Goal: Task Accomplishment & Management: Complete application form

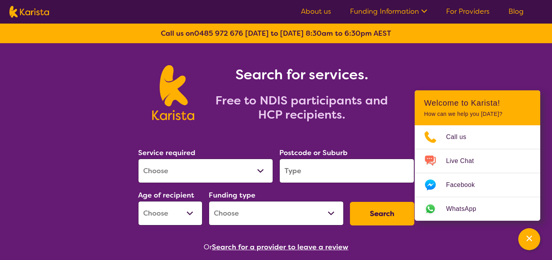
click at [201, 169] on select "Allied Health Assistant Assessment ([MEDICAL_DATA] or [MEDICAL_DATA]) Behaviour…" at bounding box center [205, 170] width 135 height 24
select select "[MEDICAL_DATA]"
click at [138, 158] on select "Allied Health Assistant Assessment ([MEDICAL_DATA] or [MEDICAL_DATA]) Behaviour…" at bounding box center [205, 170] width 135 height 24
click at [293, 169] on input "search" at bounding box center [346, 170] width 135 height 24
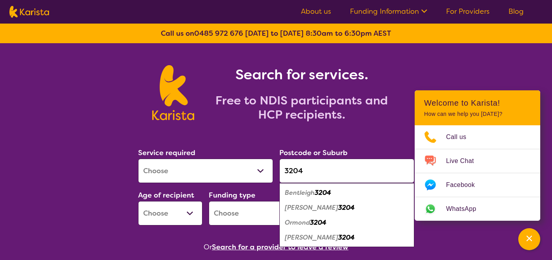
type input "3204"
click at [316, 191] on em "3204" at bounding box center [323, 192] width 16 height 8
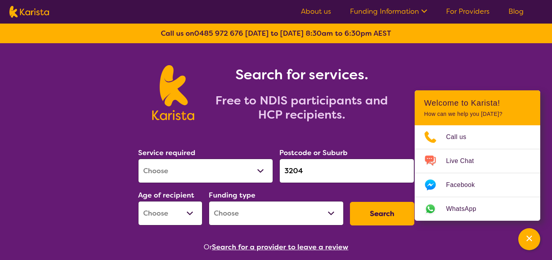
click at [185, 214] on select "Early Childhood - 0 to 9 Child - 10 to 11 Adolescent - 12 to 17 Adult - 18 to 6…" at bounding box center [170, 213] width 64 height 24
select select "EC"
click at [138, 201] on select "Early Childhood - 0 to 9 Child - 10 to 11 Adolescent - 12 to 17 Adult - 18 to 6…" at bounding box center [170, 213] width 64 height 24
click at [245, 215] on select "Home Care Package (HCP) National Disability Insurance Scheme (NDIS) I don't know" at bounding box center [276, 213] width 135 height 24
select select "NDIS"
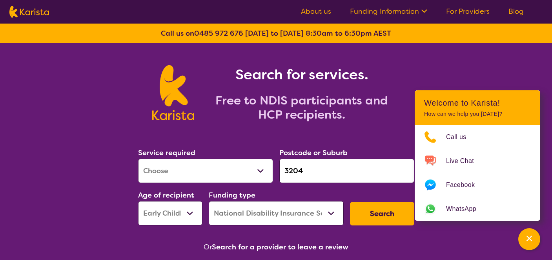
click at [209, 201] on select "Home Care Package (HCP) National Disability Insurance Scheme (NDIS) I don't know" at bounding box center [276, 213] width 135 height 24
click at [379, 209] on button "Search" at bounding box center [382, 214] width 64 height 24
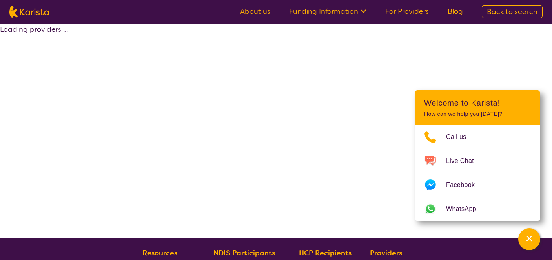
select select "by_score"
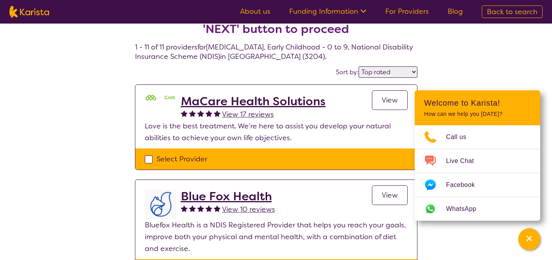
scroll to position [23, 0]
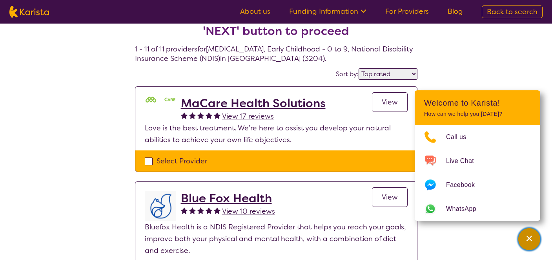
click at [527, 241] on icon "Channel Menu" at bounding box center [529, 238] width 8 height 8
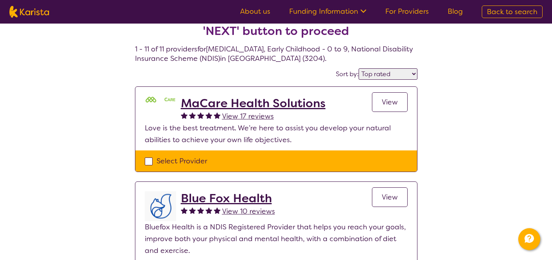
click at [396, 194] on span "View" at bounding box center [390, 196] width 16 height 9
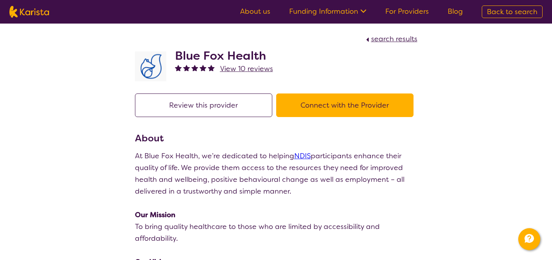
click at [390, 107] on button "Connect with the Provider" at bounding box center [344, 105] width 137 height 24
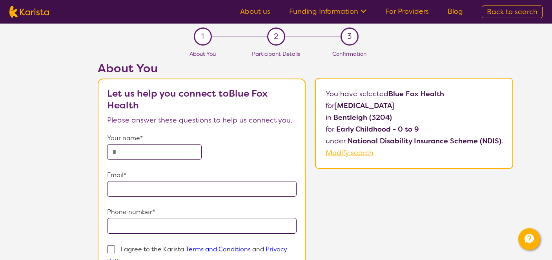
click at [186, 153] on input "text" at bounding box center [154, 152] width 95 height 16
type input "**********"
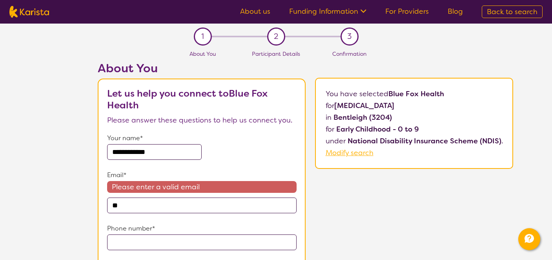
type input "*"
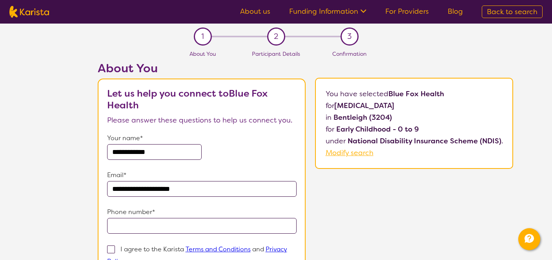
type input "**********"
click at [353, 182] on div "**********" at bounding box center [305, 198] width 493 height 275
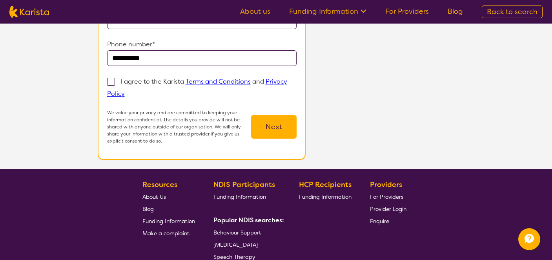
scroll to position [152, 0]
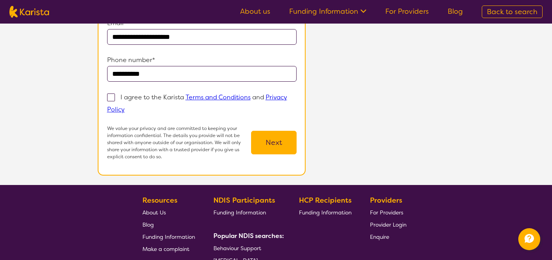
click at [115, 99] on span at bounding box center [111, 97] width 8 height 8
click at [125, 106] on input "I agree to the Karista Terms and Conditions and Privacy Policy" at bounding box center [127, 108] width 5 height 5
checkbox input "true"
click at [271, 146] on button "Next" at bounding box center [274, 143] width 46 height 24
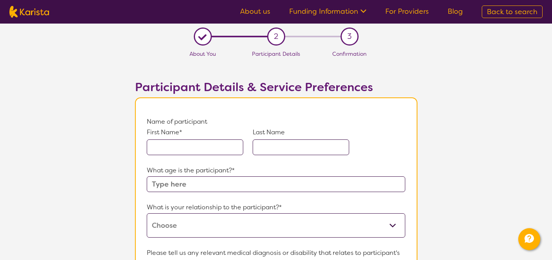
click at [361, 137] on div "First Name* Last Name" at bounding box center [276, 145] width 258 height 37
click at [215, 149] on input "text" at bounding box center [195, 147] width 97 height 16
type input "Test"
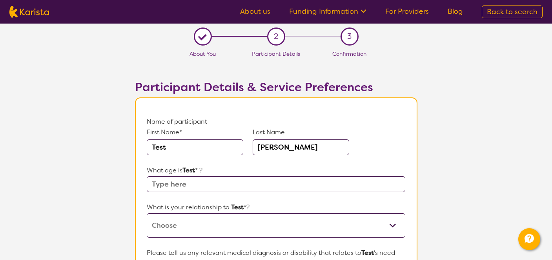
type input "[PERSON_NAME]"
click at [216, 189] on input "text" at bounding box center [276, 184] width 258 height 16
type input "8"
click at [223, 223] on select "This request is for myself I am their parent I am their child I am their spouse…" at bounding box center [276, 225] width 258 height 24
select select "I am their parent"
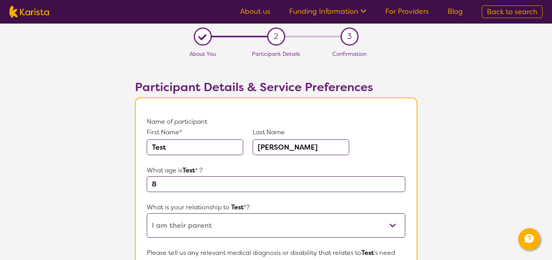
click at [147, 213] on select "This request is for myself I am their parent I am their child I am their spouse…" at bounding box center [276, 225] width 258 height 24
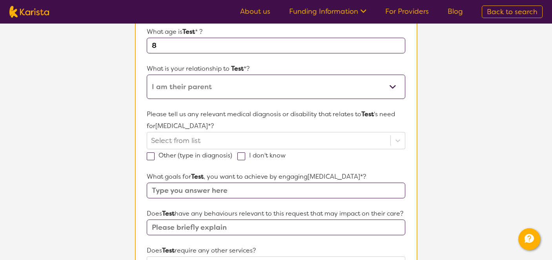
scroll to position [139, 0]
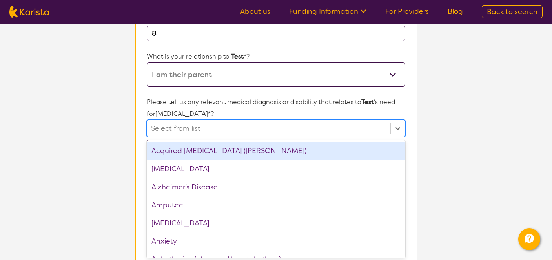
click at [317, 137] on div "option Acquired [MEDICAL_DATA] (ABI) focused, 1 of 75. 75 results available. Us…" at bounding box center [276, 128] width 258 height 17
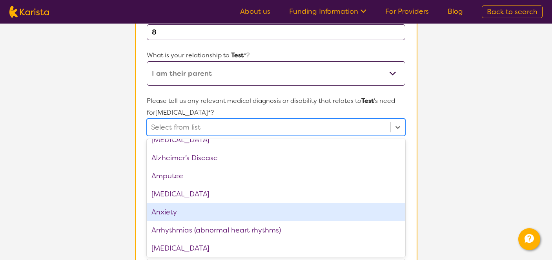
scroll to position [38, 0]
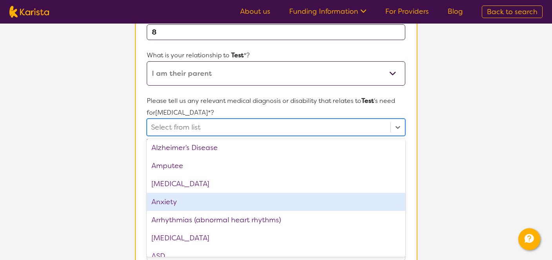
click at [290, 201] on div "Anxiety" at bounding box center [276, 202] width 258 height 18
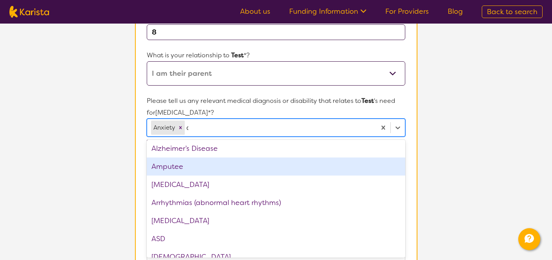
scroll to position [0, 0]
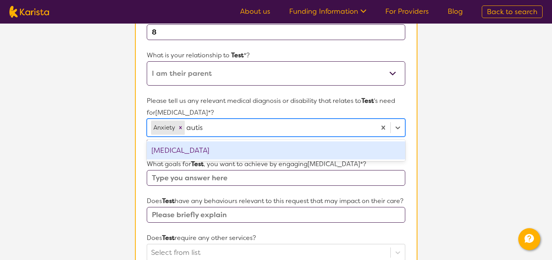
type input "[MEDICAL_DATA]"
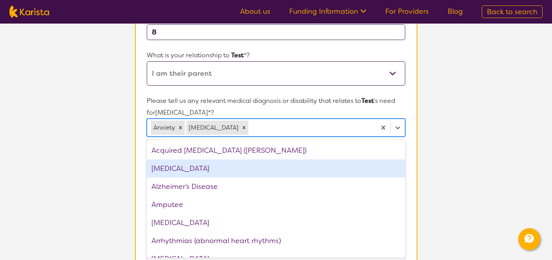
click at [495, 178] on section "L About You 2 Participant Details 3 Confirmation Participant Details & Service …" at bounding box center [276, 206] width 552 height 668
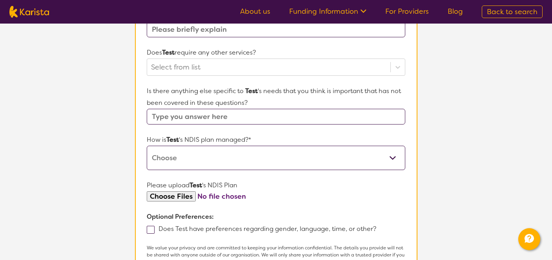
scroll to position [338, 0]
click at [377, 168] on select "Self-managed NDIS plan Managed by a registered plan management provider (not th…" at bounding box center [276, 157] width 258 height 24
select select "Self Managed"
click at [147, 156] on select "Self-managed NDIS plan Managed by a registered plan management provider (not th…" at bounding box center [276, 157] width 258 height 24
click at [446, 181] on section "L About You 2 Participant Details 3 Confirmation Participant Details & Service …" at bounding box center [276, 20] width 552 height 668
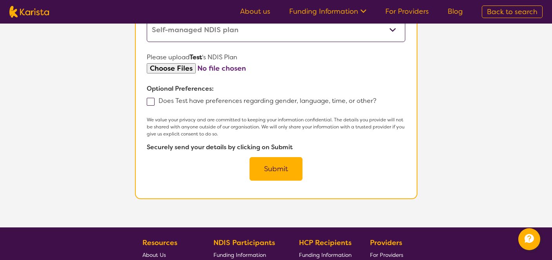
scroll to position [486, 0]
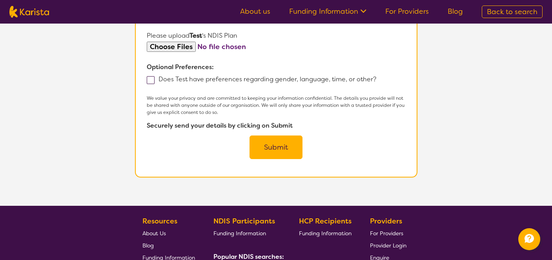
click at [270, 155] on button "Submit" at bounding box center [276, 147] width 53 height 24
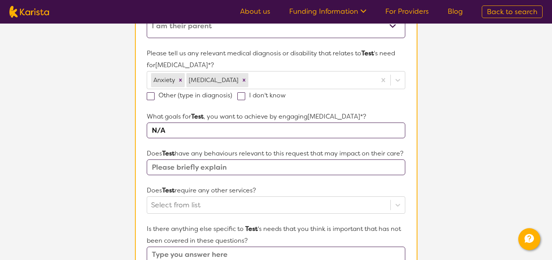
type input "N/A"
click at [487, 146] on section "L About You 2 Participant Details 3 Confirmation Participant Details & Service …" at bounding box center [276, 158] width 552 height 668
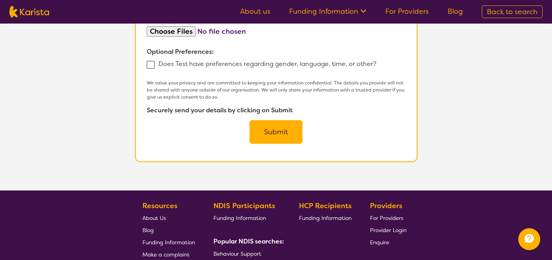
scroll to position [503, 0]
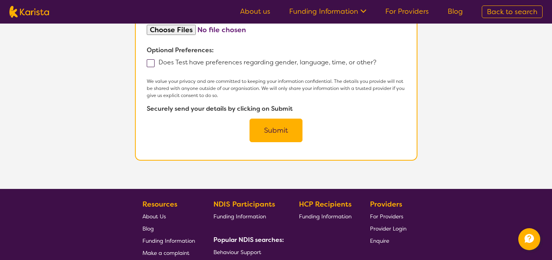
click at [278, 139] on button "Submit" at bounding box center [276, 130] width 53 height 24
